Goal: Task Accomplishment & Management: Manage account settings

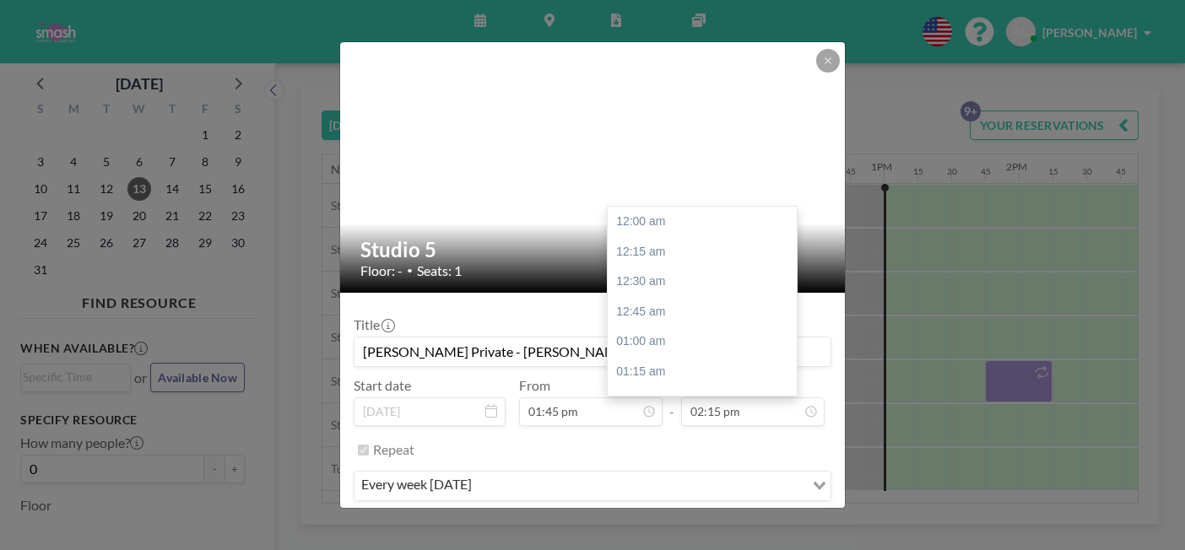
scroll to position [1536, 0]
click at [825, 63] on icon at bounding box center [828, 60] width 6 height 6
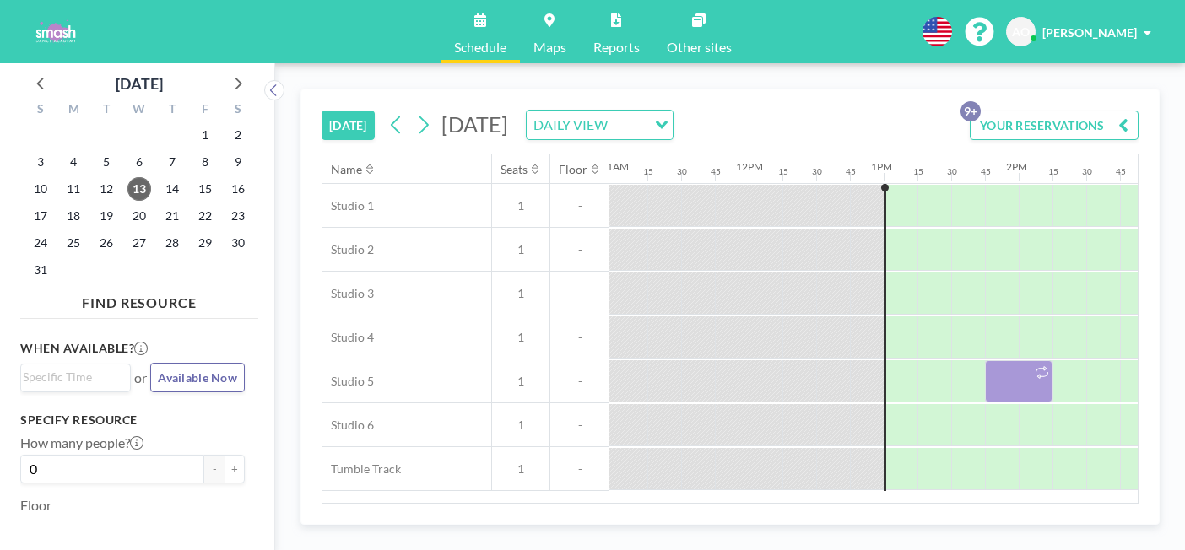
click at [1035, 111] on button "YOUR RESERVATIONS 9+" at bounding box center [1054, 126] width 169 height 30
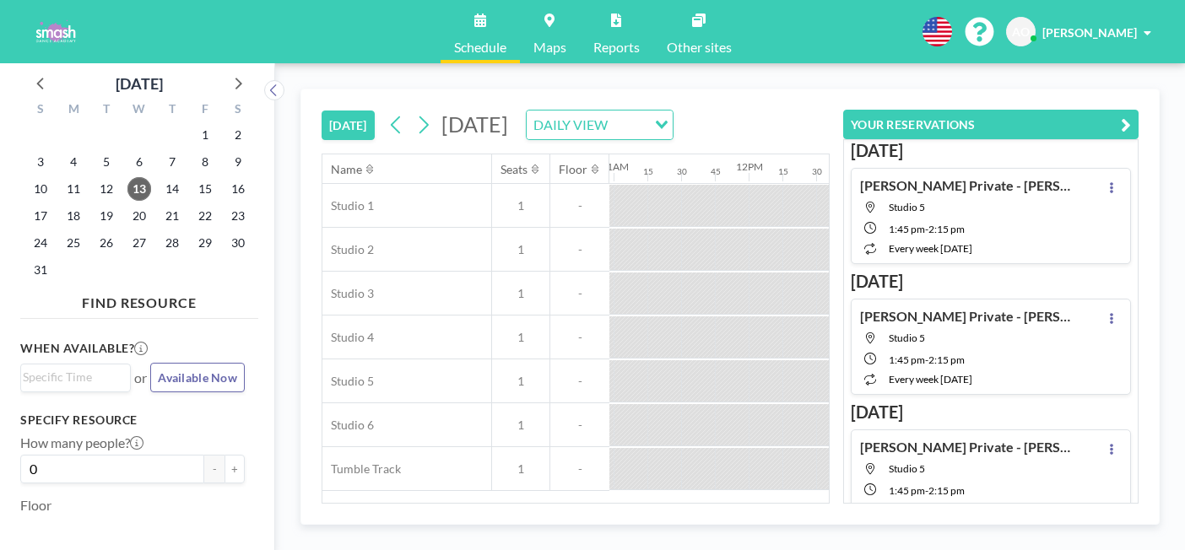
click at [1131, 115] on icon "button" at bounding box center [1126, 125] width 10 height 20
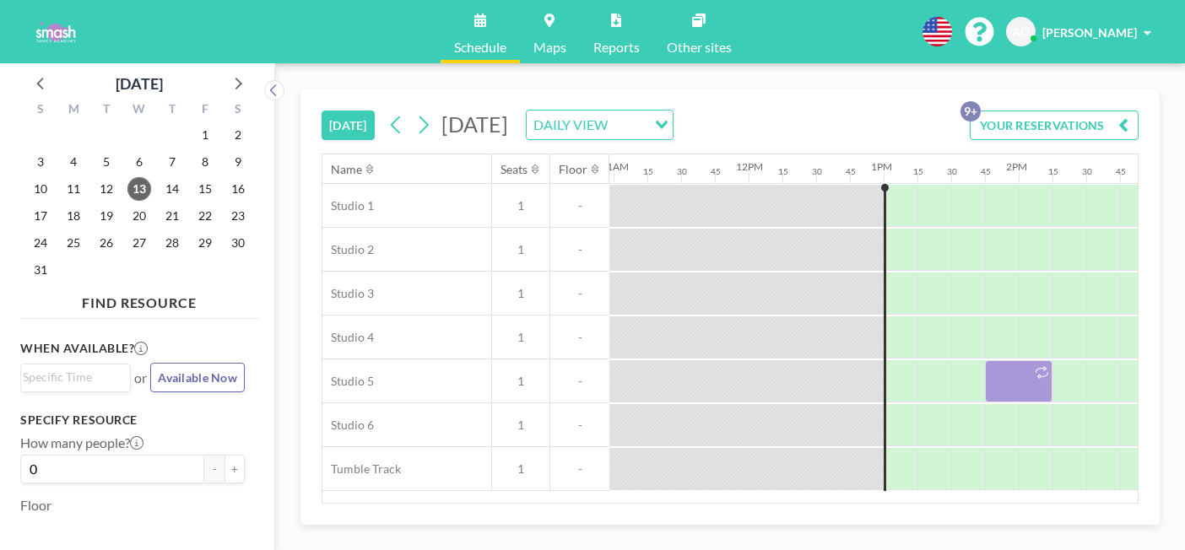
click at [1111, 111] on button "YOUR RESERVATIONS 9+" at bounding box center [1054, 126] width 169 height 30
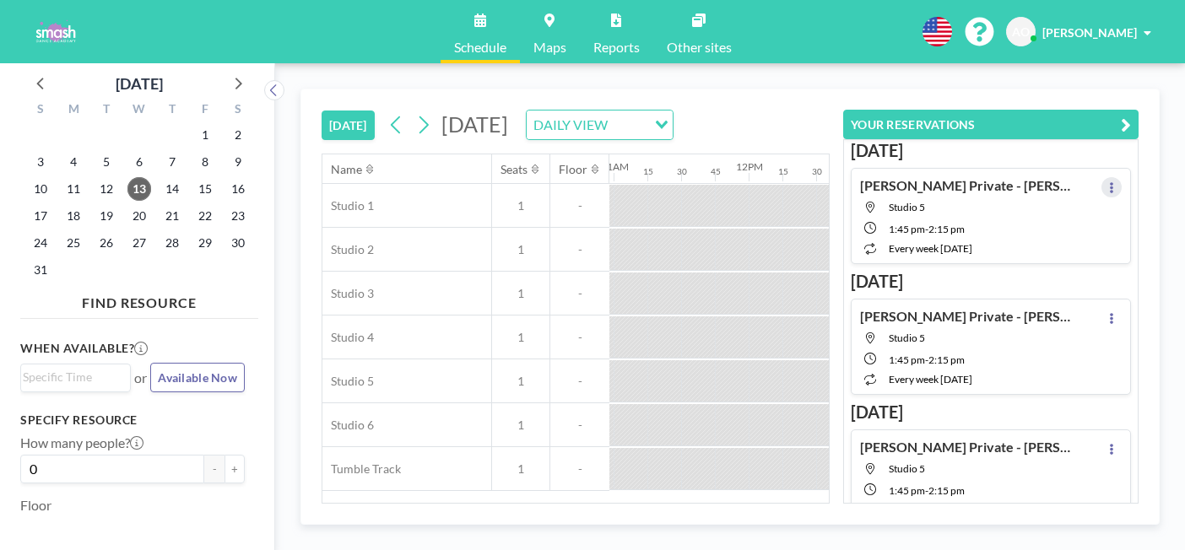
click at [1115, 182] on icon at bounding box center [1111, 187] width 7 height 11
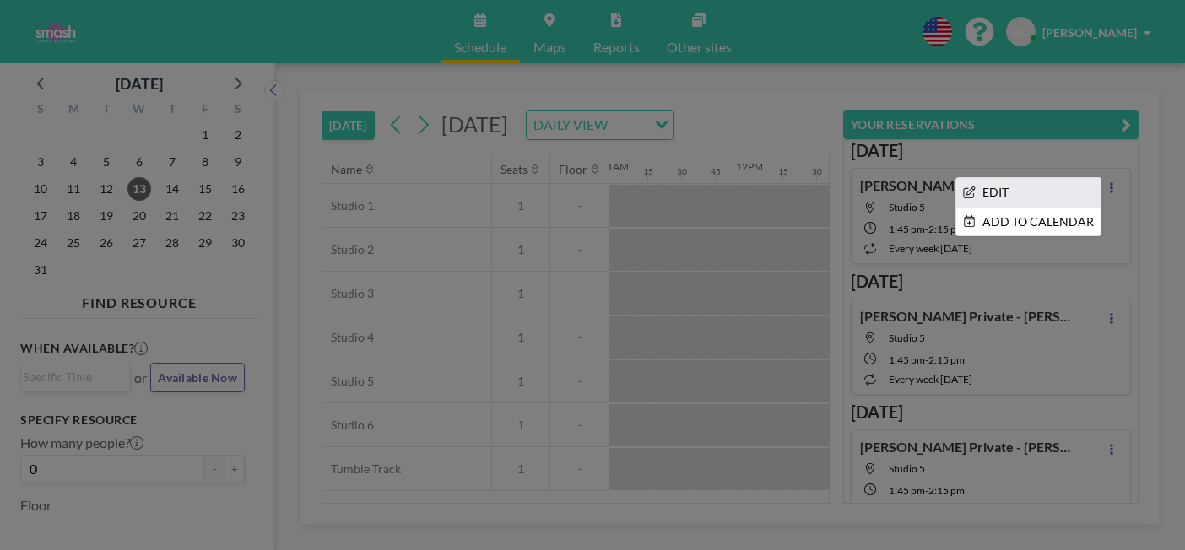
click at [1058, 178] on li "EDIT" at bounding box center [1028, 192] width 144 height 29
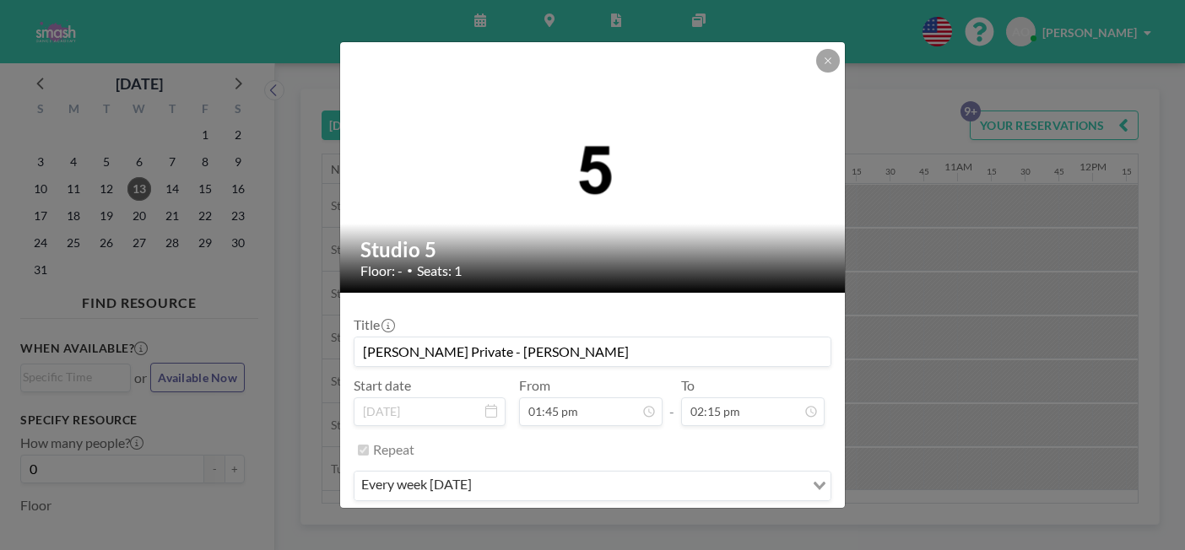
scroll to position [0, 1481]
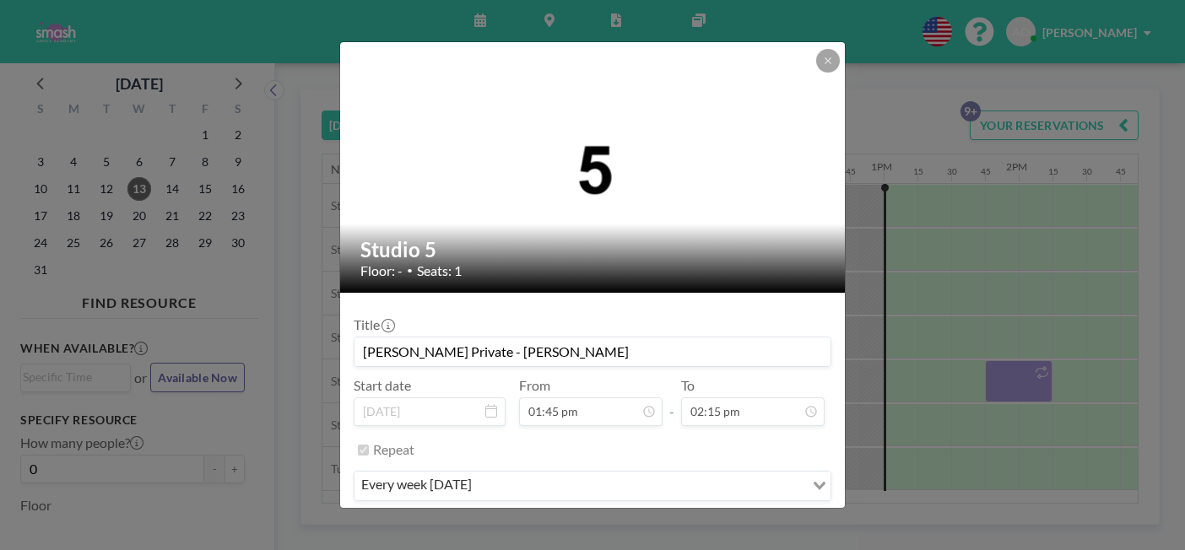
click at [681, 522] on button "REMOVE" at bounding box center [685, 537] width 67 height 30
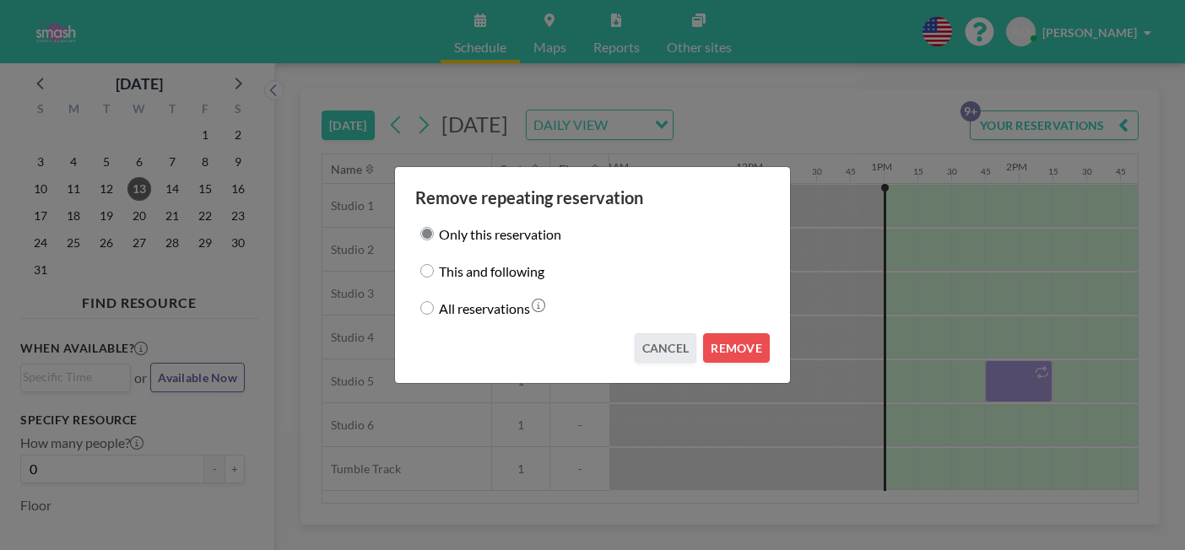
click at [434, 301] on input "All reservations" at bounding box center [427, 308] width 14 height 14
radio input "true"
click at [720, 333] on button "REMOVE" at bounding box center [736, 348] width 67 height 30
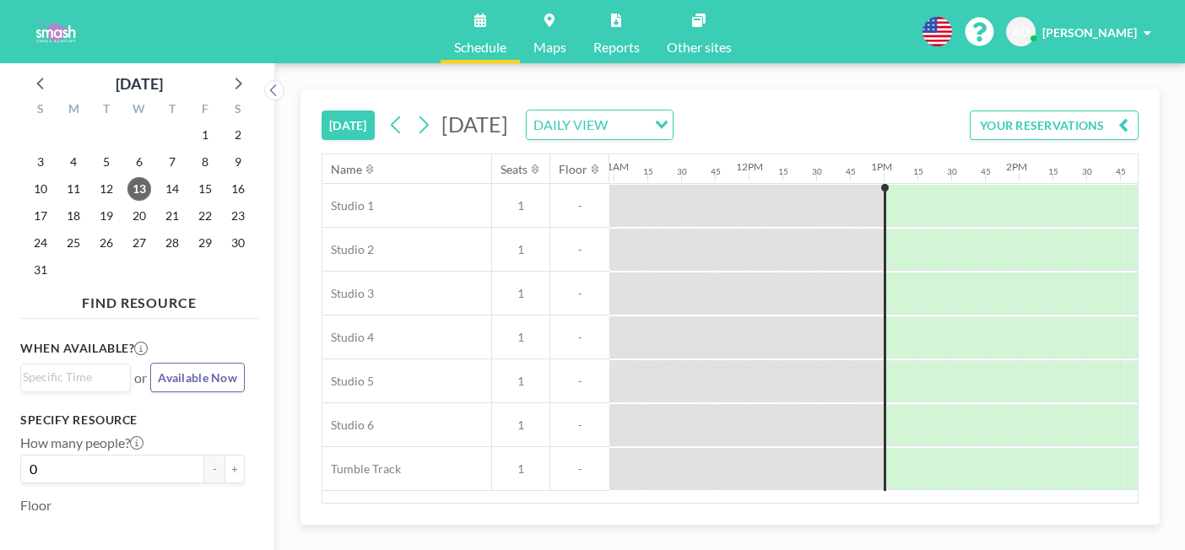
click at [1123, 111] on button "YOUR RESERVATIONS" at bounding box center [1054, 126] width 169 height 30
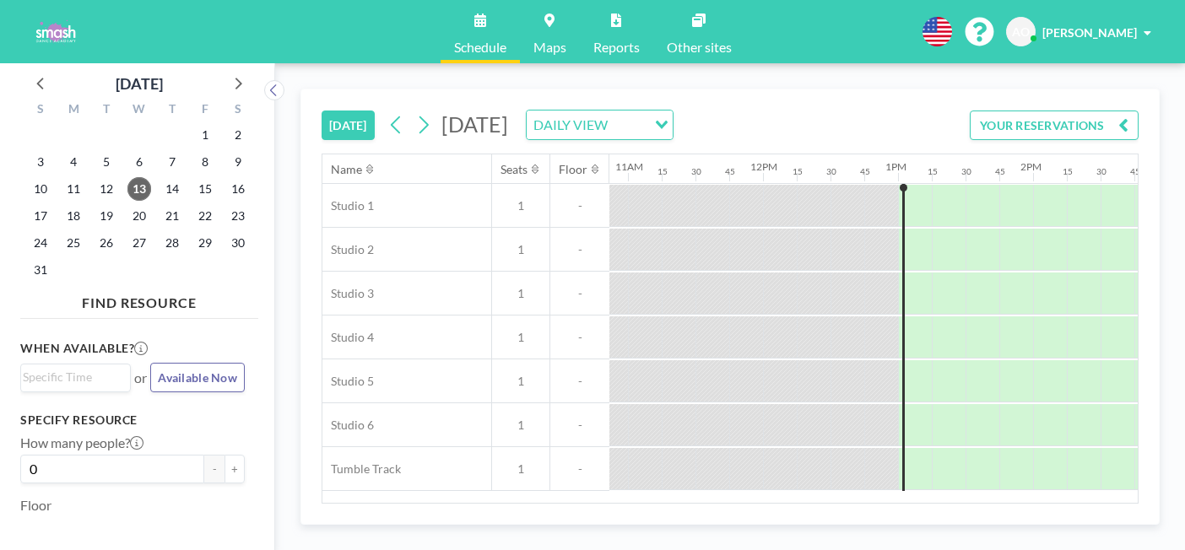
scroll to position [0, 1479]
